Goal: Transaction & Acquisition: Subscribe to service/newsletter

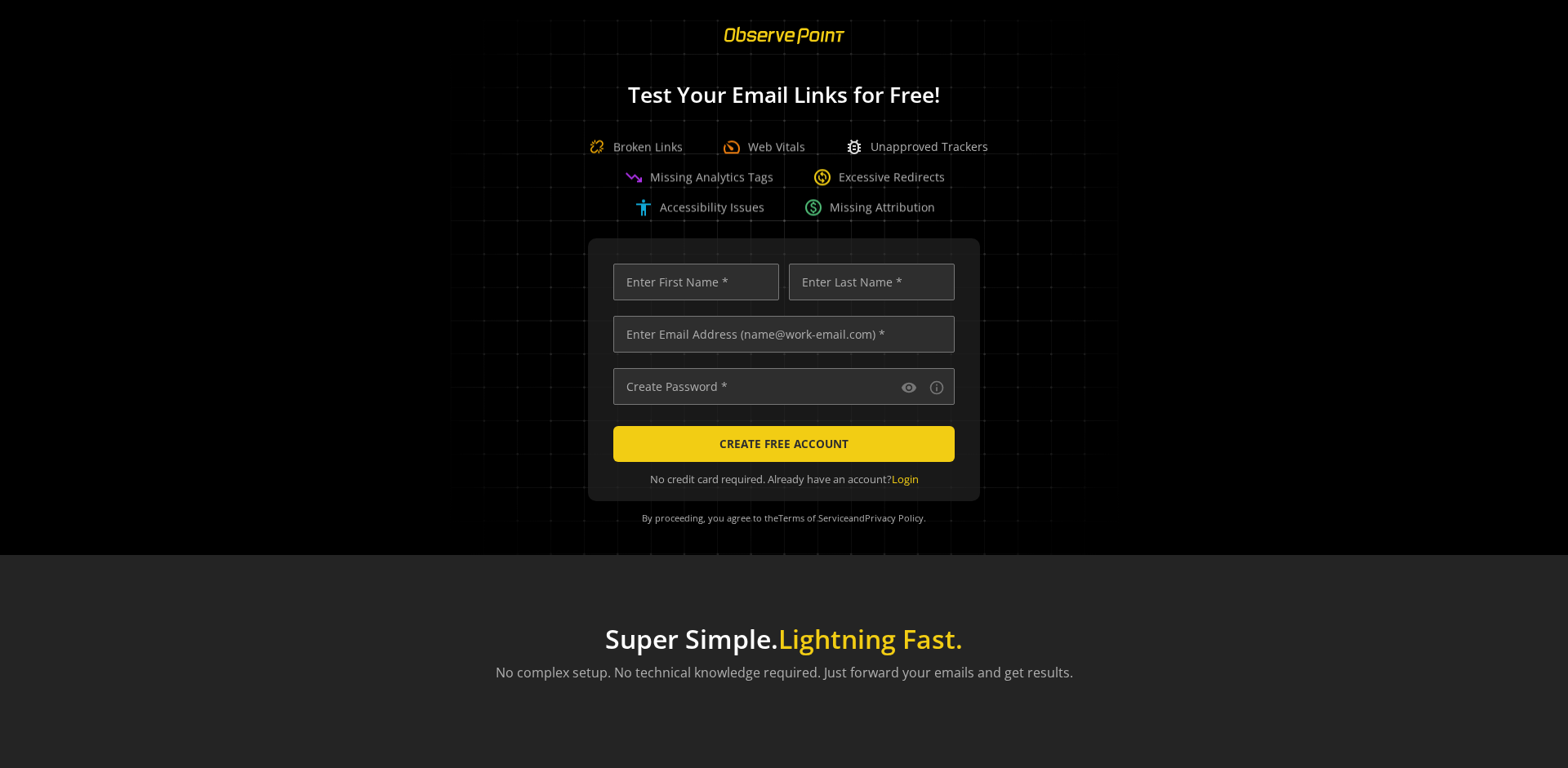
scroll to position [0, 5284]
click at [780, 333] on input "text" at bounding box center [784, 334] width 341 height 37
type input "[EMAIL_ADDRESS][DOMAIN_NAME]"
click at [692, 281] on input "text" at bounding box center [696, 282] width 166 height 37
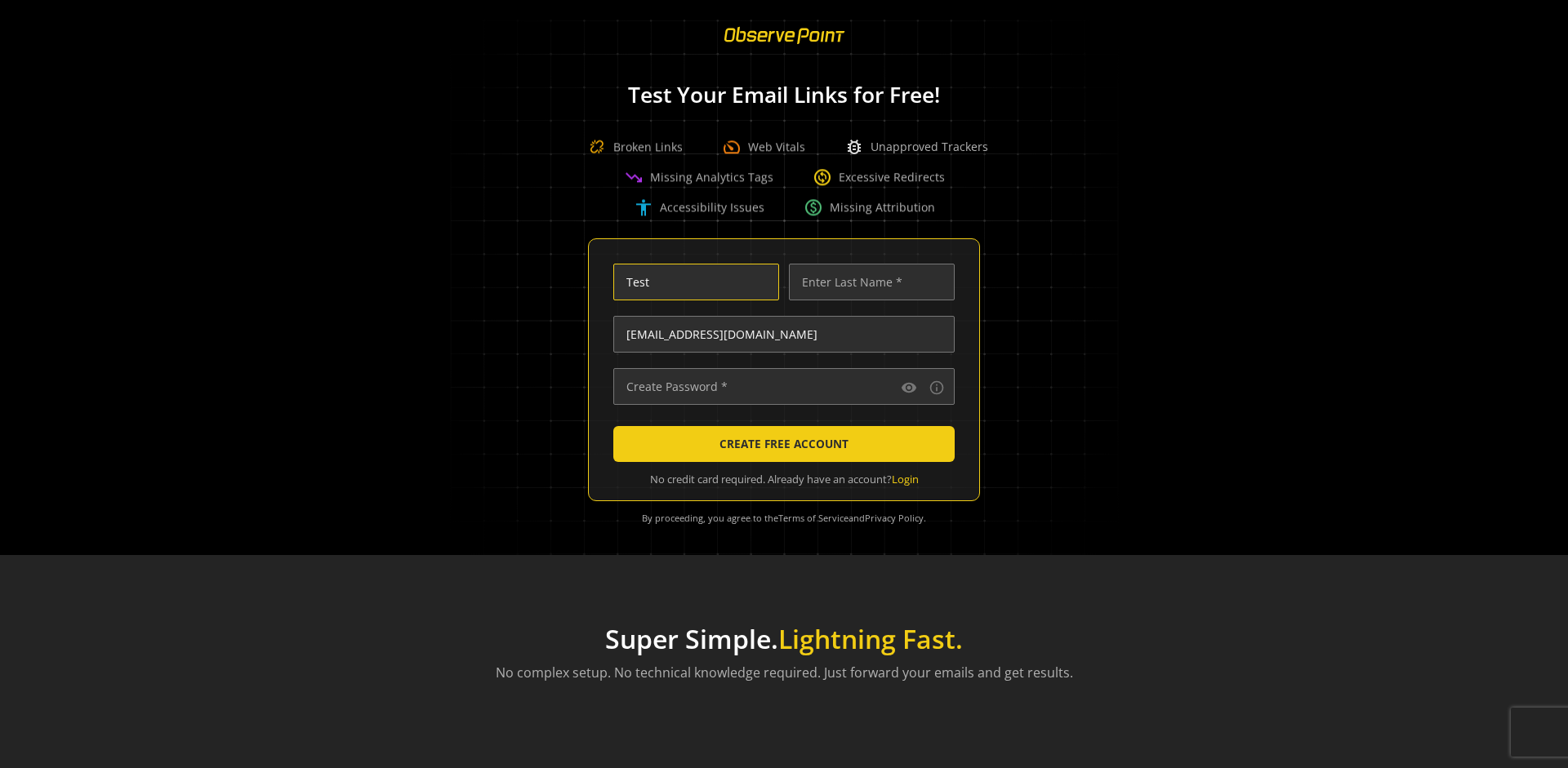
scroll to position [0, 0]
type input "Test"
click at [867, 281] on input "text" at bounding box center [871, 282] width 166 height 37
type input "Test"
click at [780, 386] on input "text" at bounding box center [784, 387] width 341 height 37
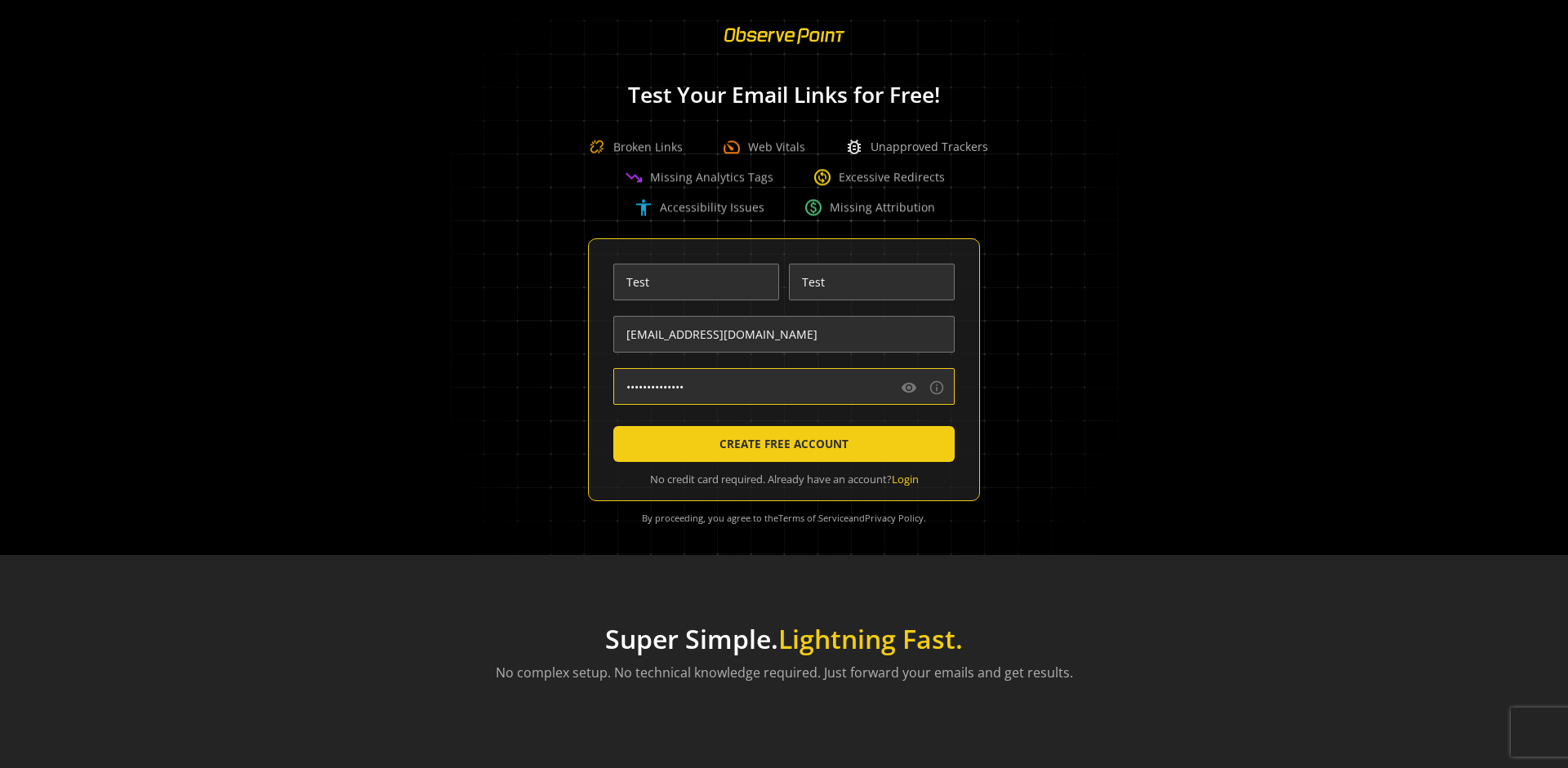
type input "••••••••••••••"
click at [780, 444] on span "CREATE FREE ACCOUNT" at bounding box center [784, 444] width 129 height 29
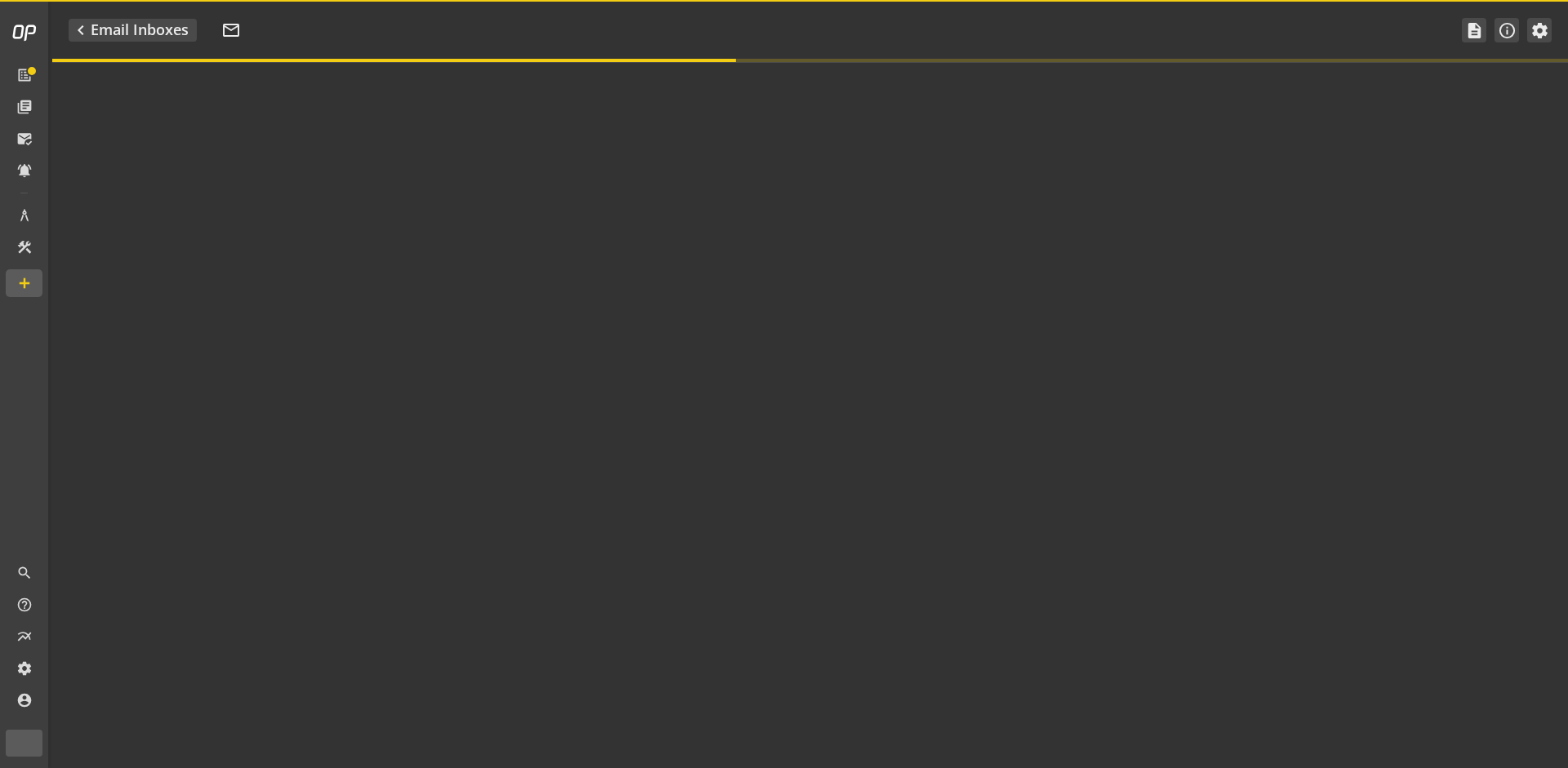
type textarea "Welcome to ObservePoint! This is your default email inbox for testing."
